Goal: Information Seeking & Learning: Learn about a topic

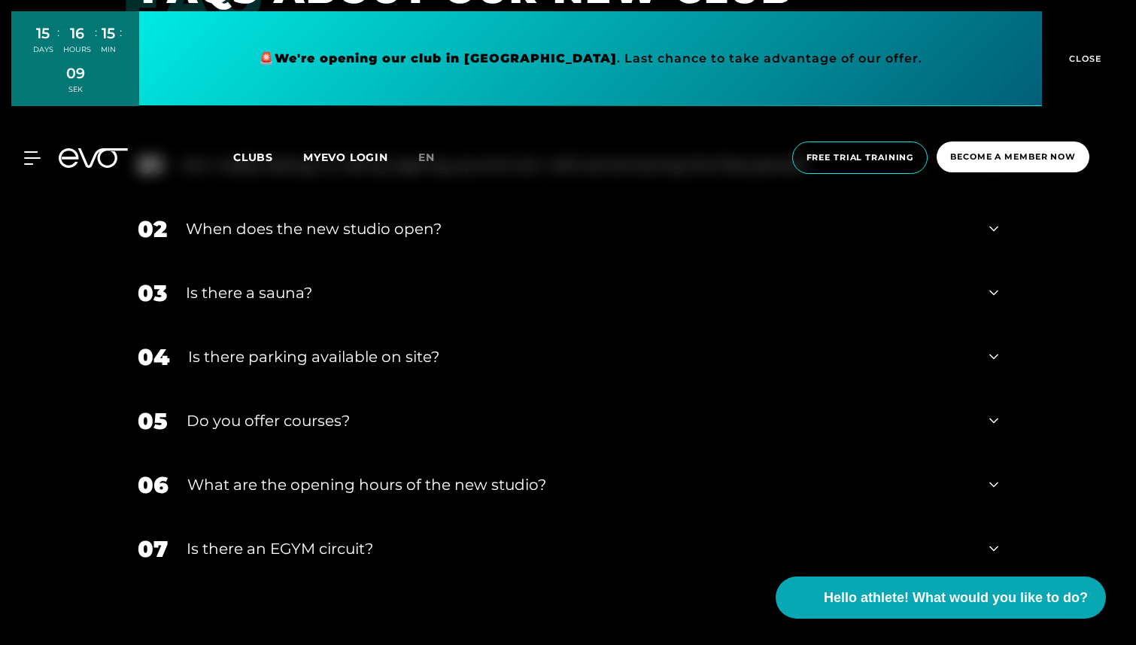
scroll to position [5990, 0]
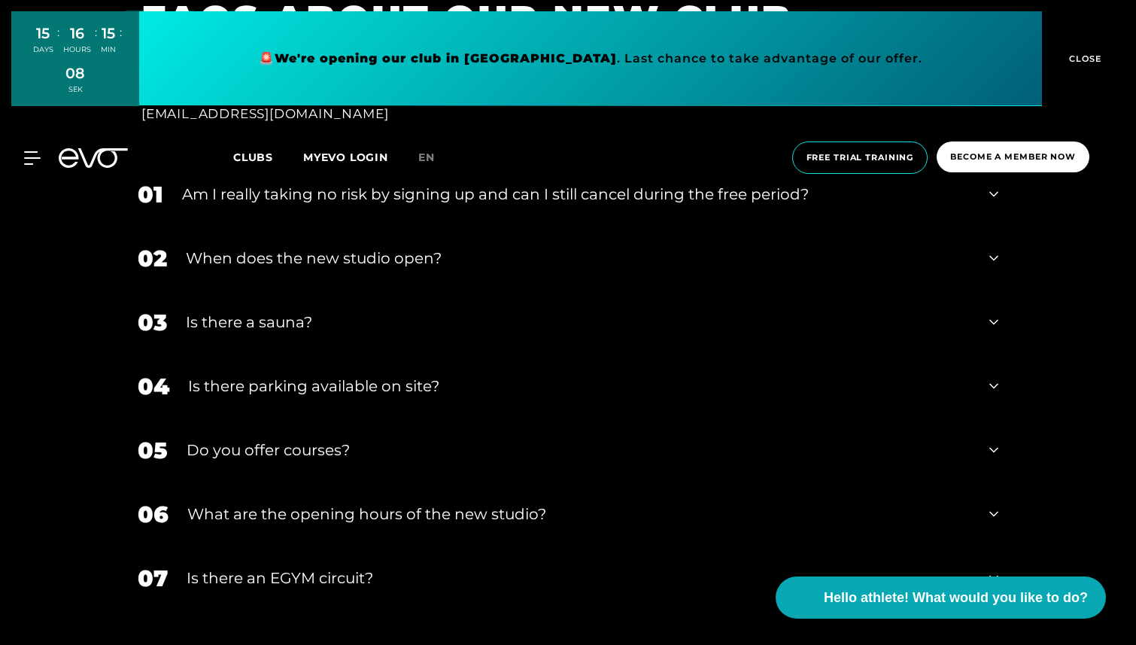
click at [448, 377] on div "Is there parking available on site?" at bounding box center [579, 386] width 782 height 23
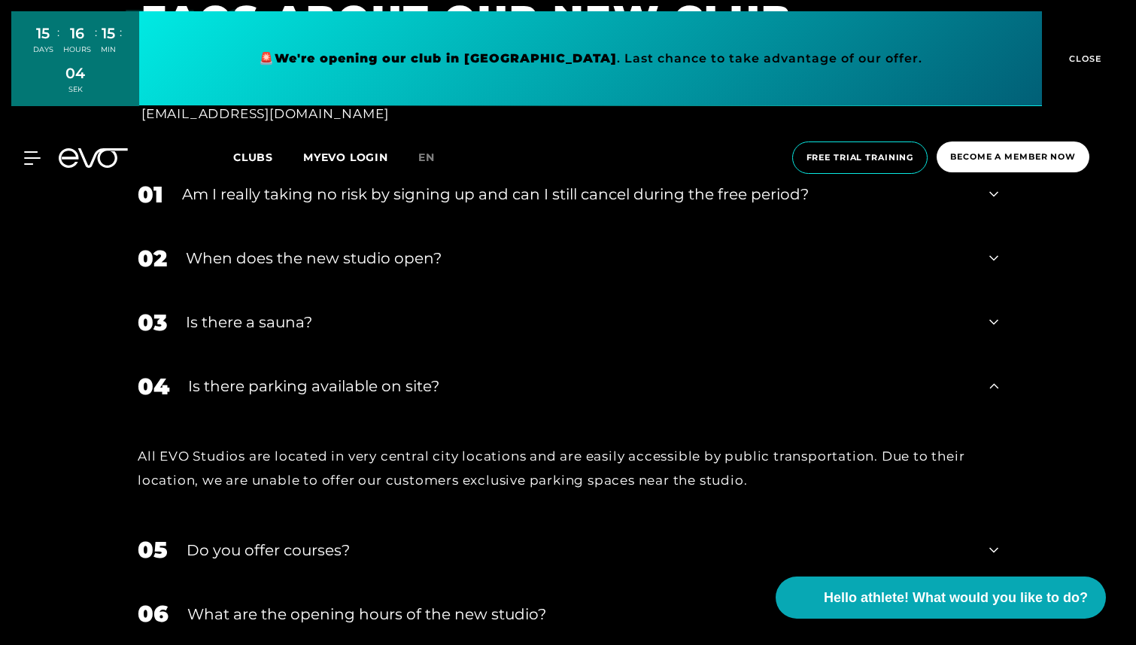
click at [448, 377] on div "Is there parking available on site?" at bounding box center [579, 386] width 782 height 23
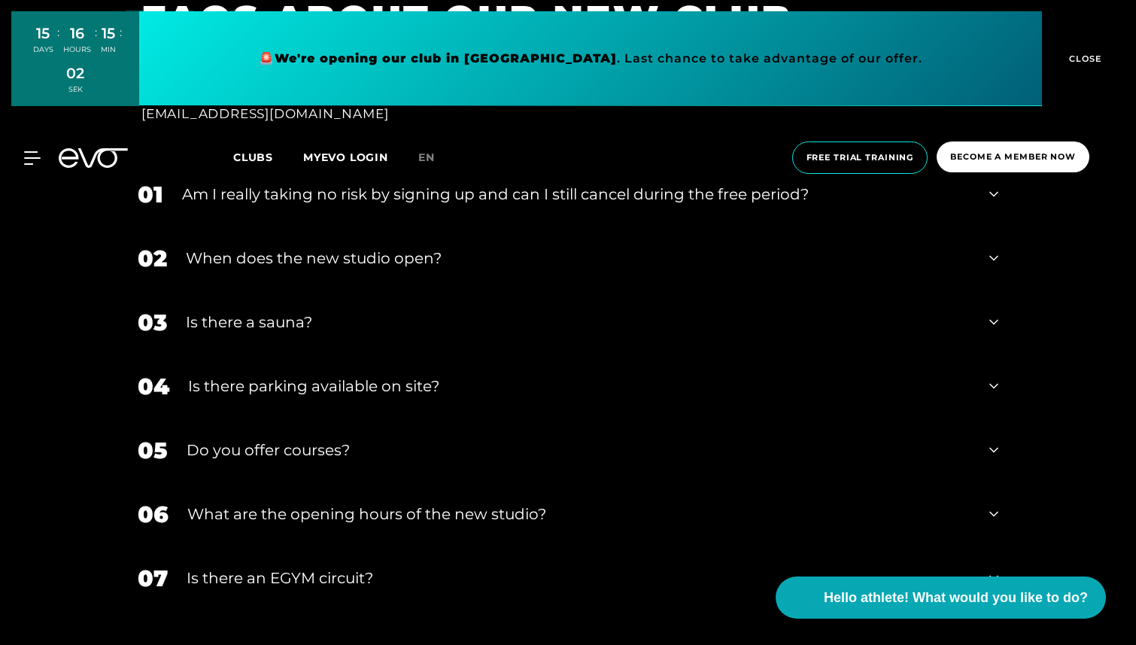
click at [440, 457] on div "06 What are the opening hours of the new studio?" at bounding box center [568, 514] width 891 height 64
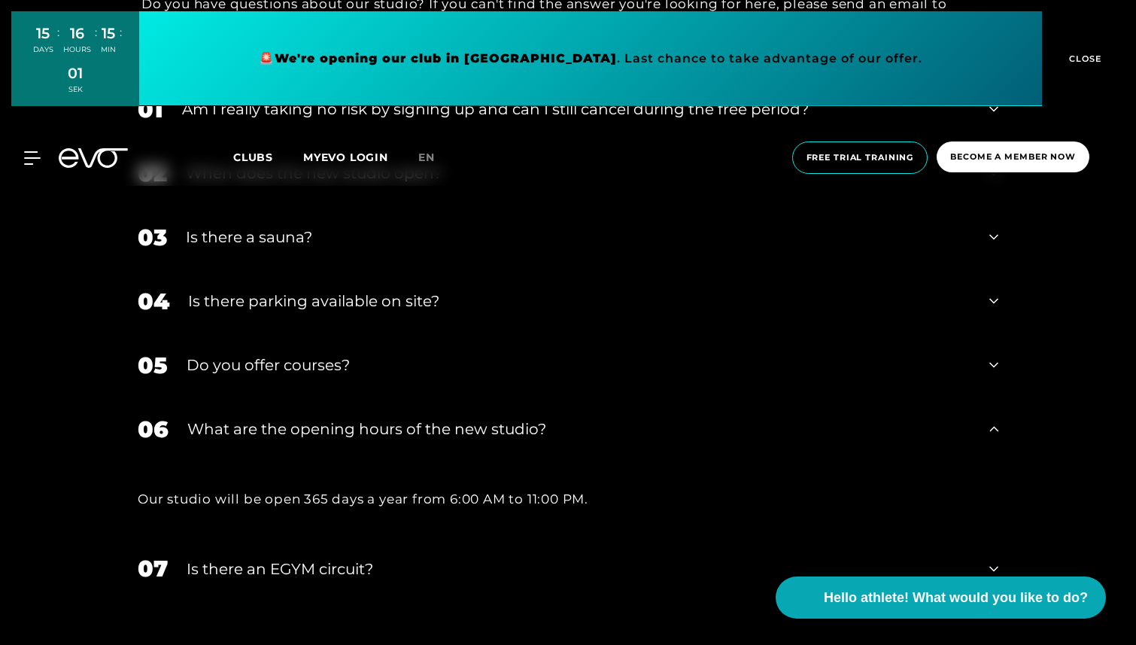
scroll to position [6077, 0]
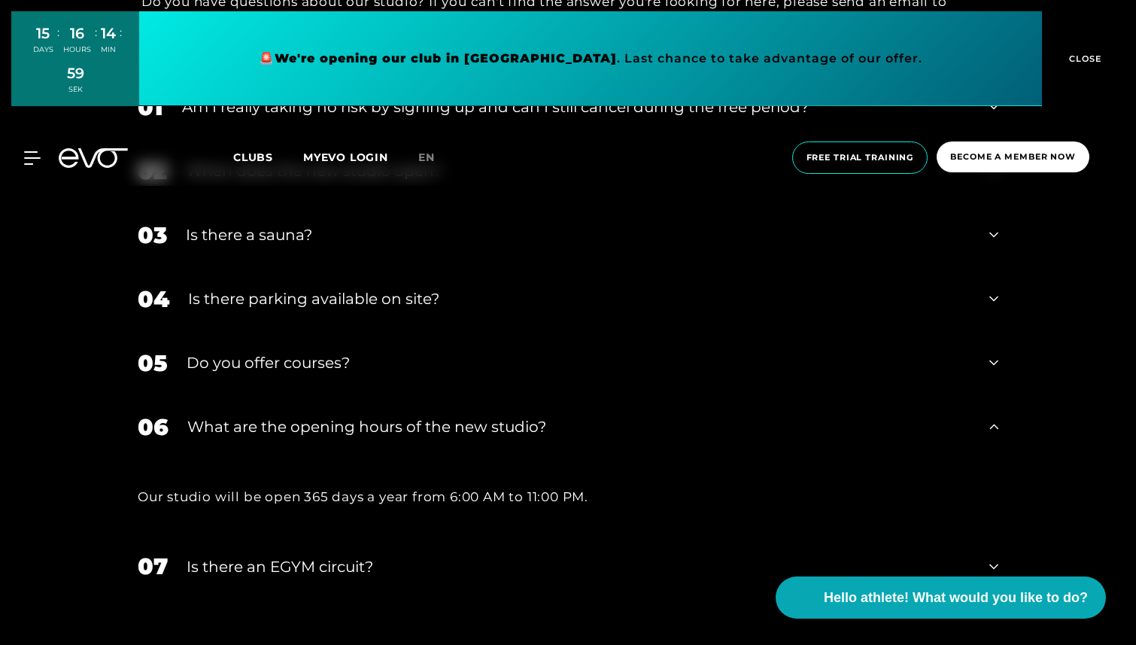
click at [471, 429] on font "What are the opening hours of the new studio?" at bounding box center [366, 426] width 359 height 18
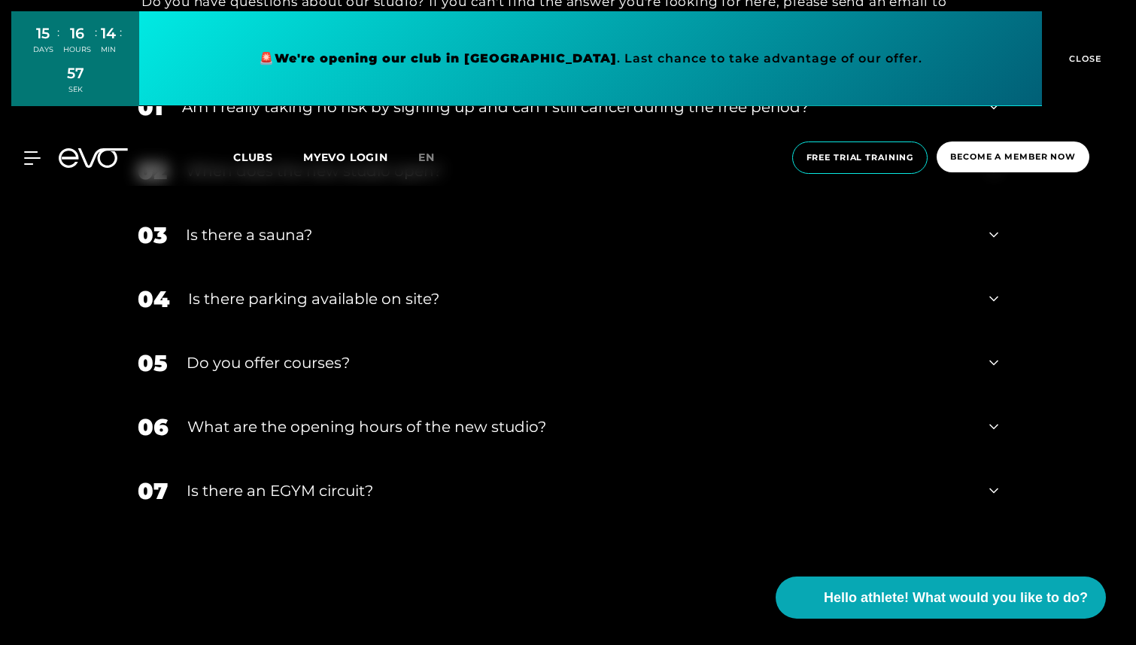
click at [464, 457] on div "Is there an EGYM circuit?" at bounding box center [579, 490] width 784 height 23
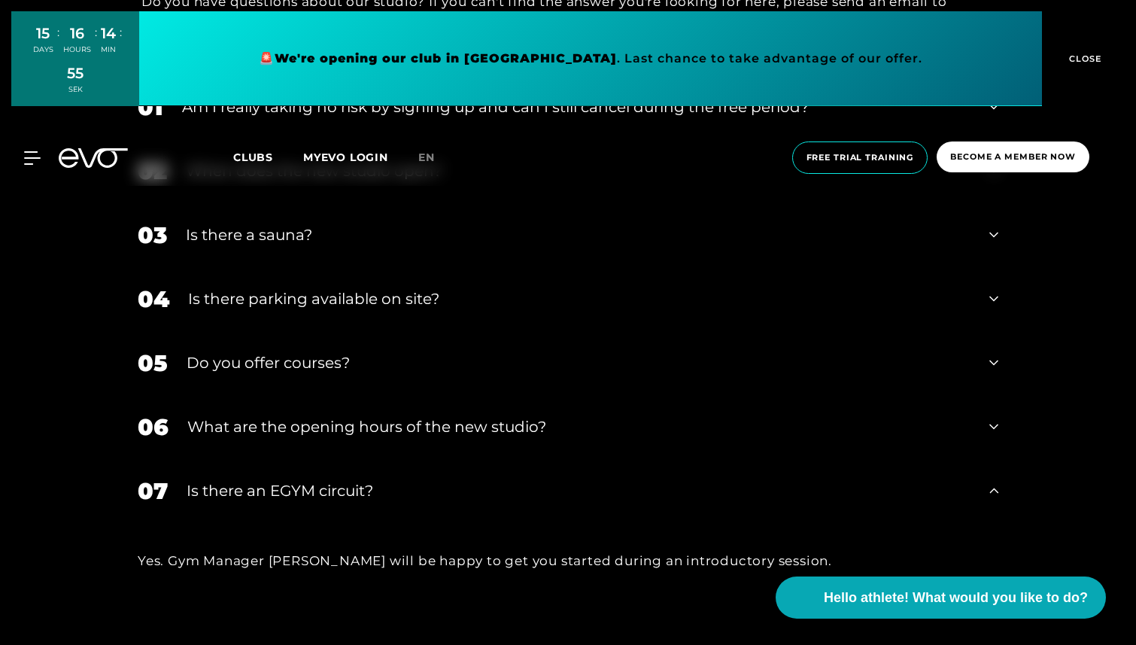
click at [464, 457] on div "Is there an EGYM circuit?" at bounding box center [579, 490] width 784 height 23
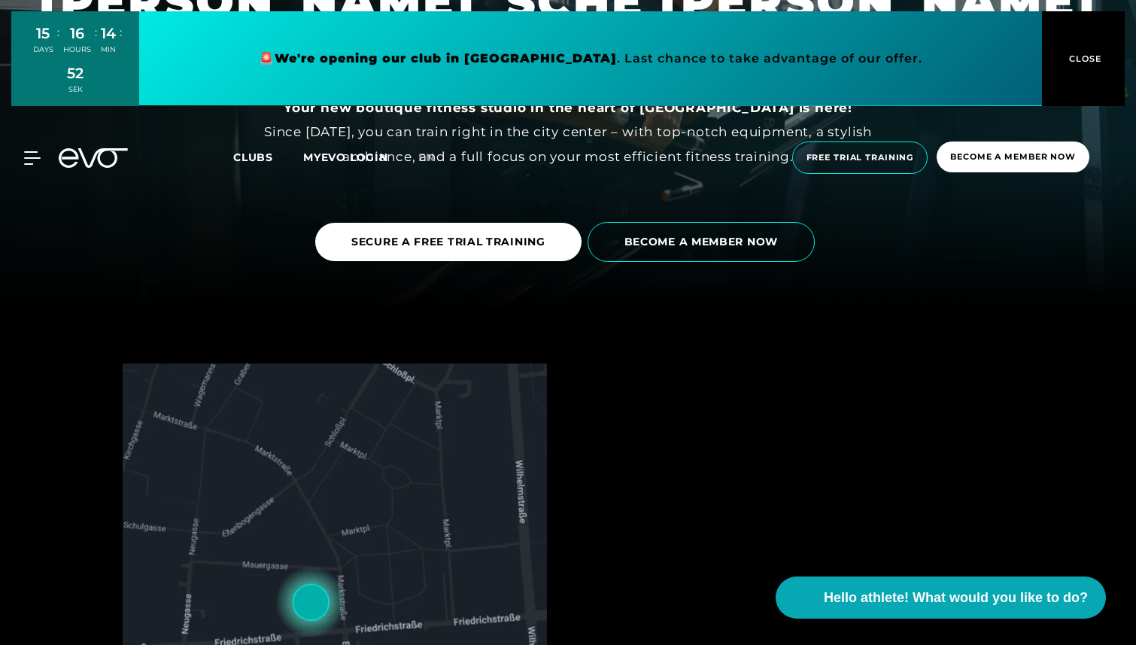
scroll to position [0, 0]
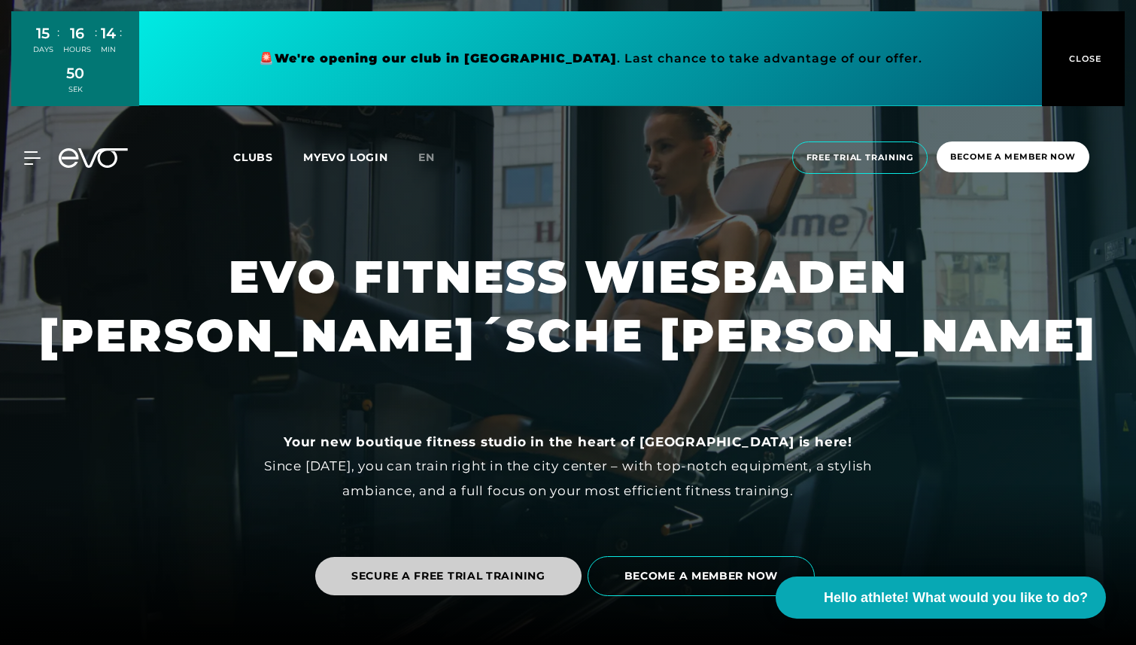
click at [387, 457] on link "SECURE A FREE TRIAL TRAINING" at bounding box center [448, 576] width 266 height 38
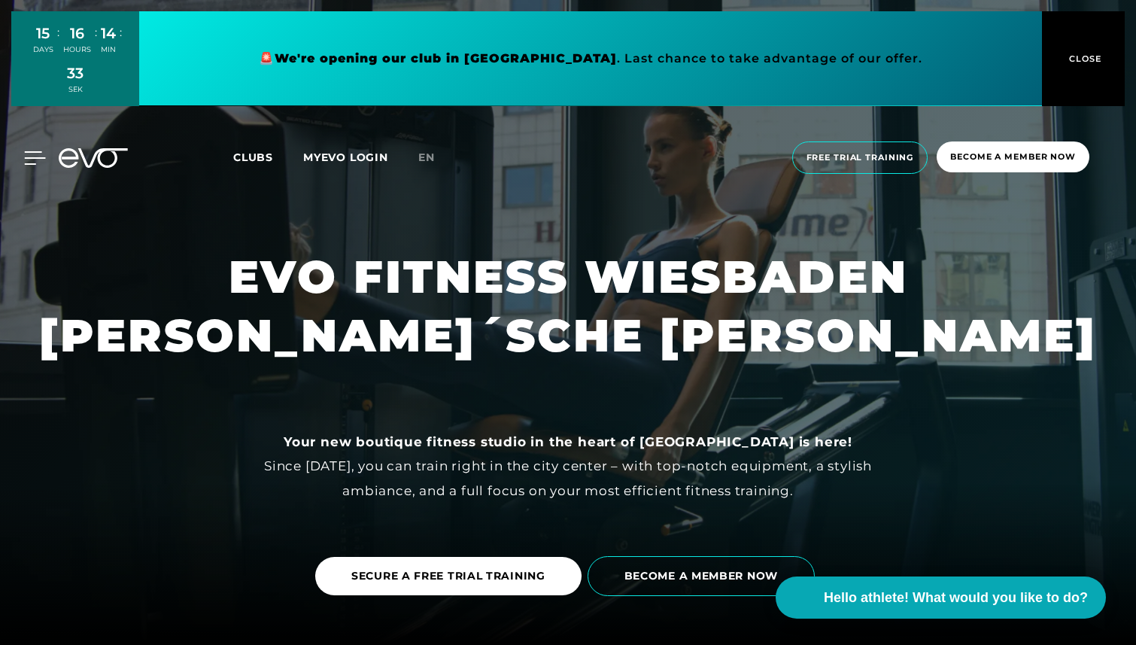
click at [32, 159] on icon at bounding box center [35, 158] width 22 height 14
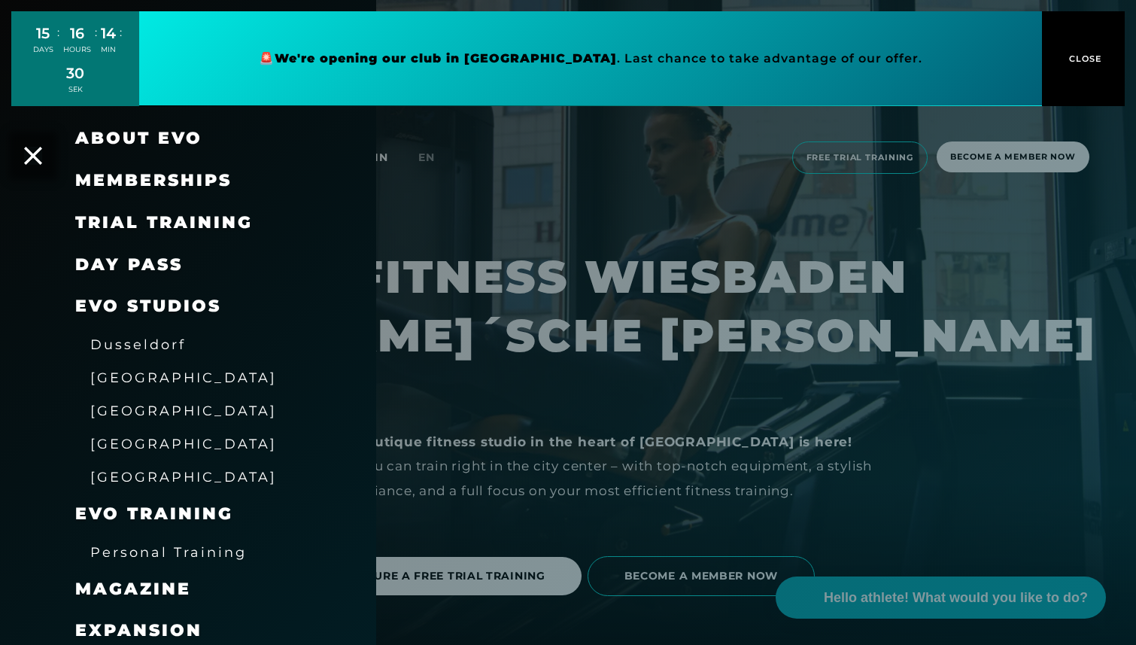
click at [122, 258] on font "DAY PASS" at bounding box center [129, 264] width 108 height 20
